Goal: Check status: Check status

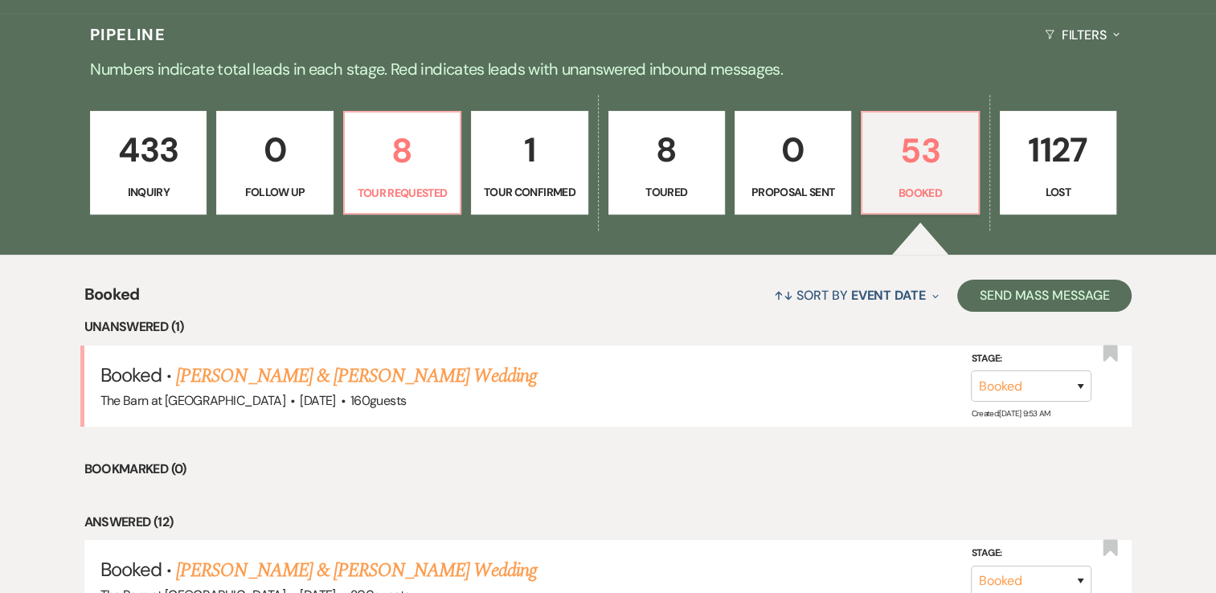
scroll to position [372, 0]
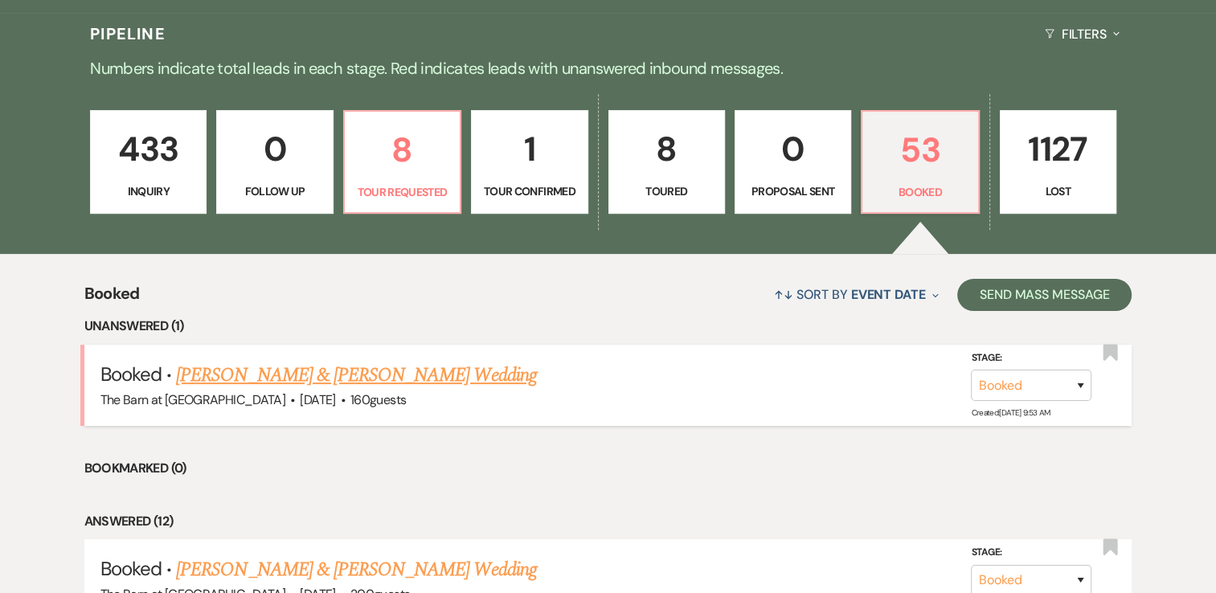
click at [428, 380] on link "[PERSON_NAME] & [PERSON_NAME] Wedding" at bounding box center [356, 375] width 360 height 29
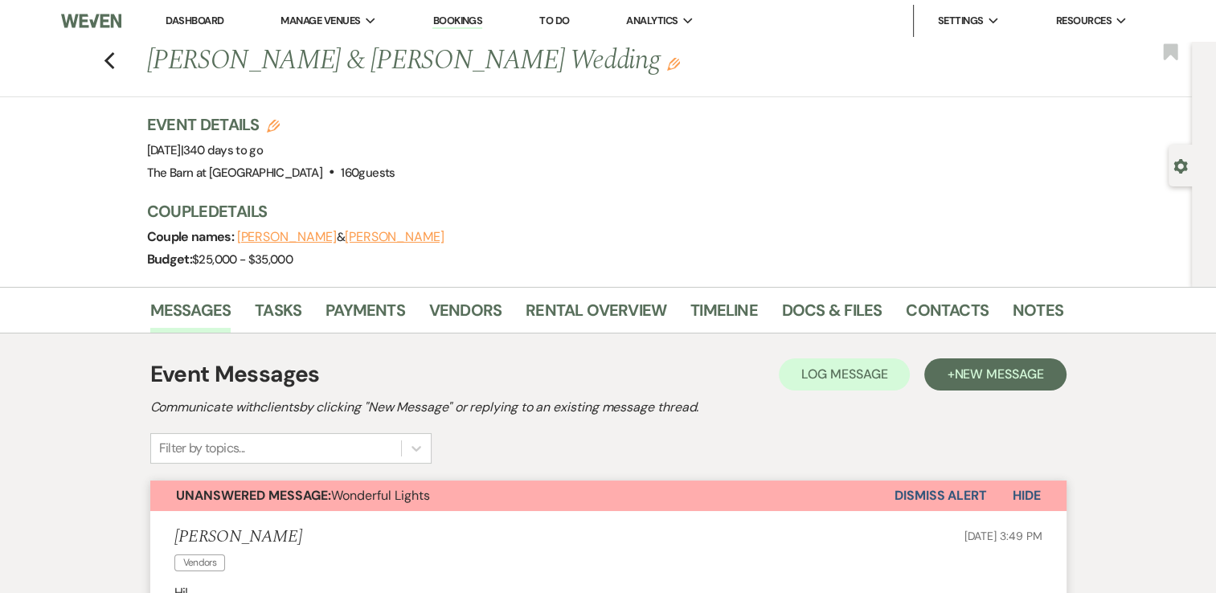
click at [475, 278] on div "Event Details Edit Event Date: [DATE] | 340 days to go Venue: [GEOGRAPHIC_DATA]…" at bounding box center [605, 200] width 916 height 174
click at [114, 63] on use "button" at bounding box center [109, 61] width 10 height 18
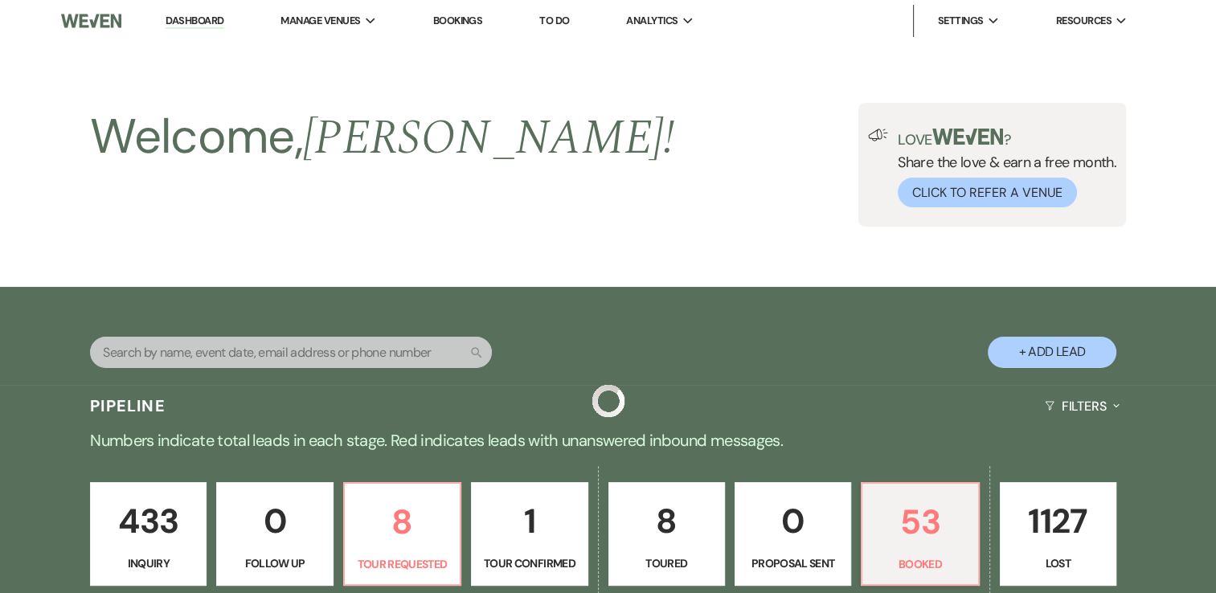
scroll to position [372, 0]
